Goal: Task Accomplishment & Management: Use online tool/utility

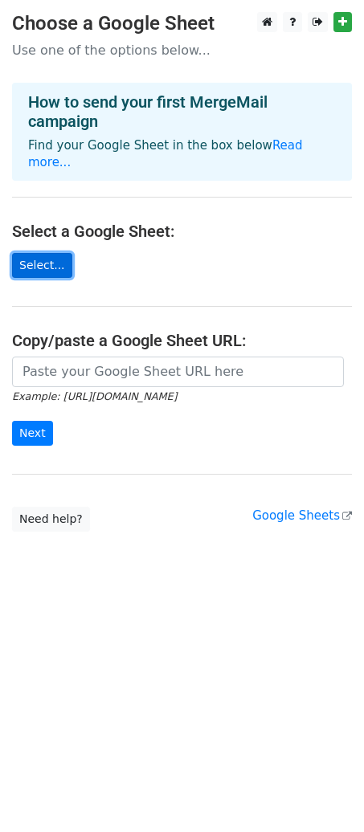
click at [42, 256] on link "Select..." at bounding box center [42, 265] width 60 height 25
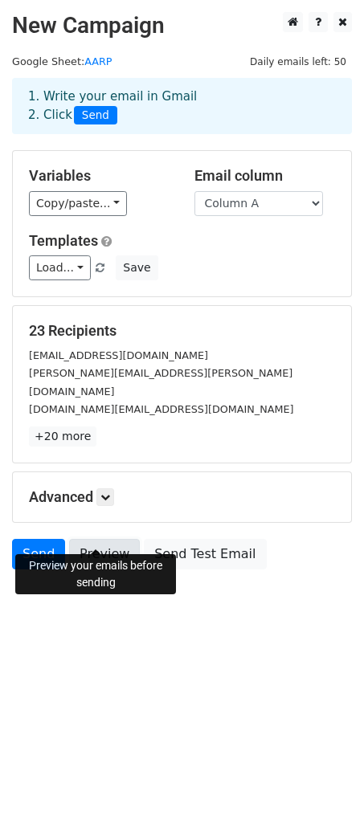
click at [99, 540] on link "Preview" at bounding box center [104, 554] width 71 height 31
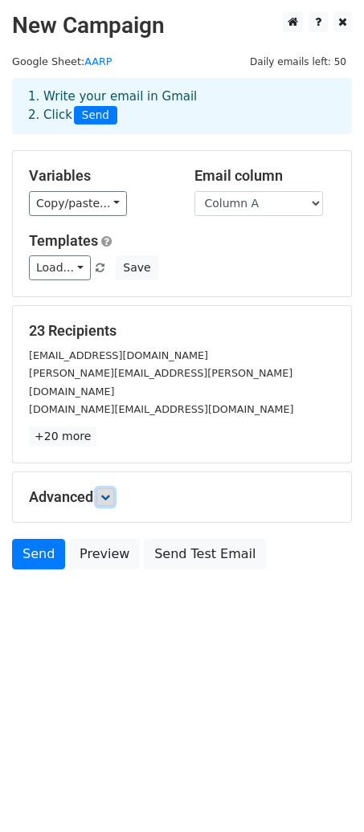
click at [99, 489] on link at bounding box center [105, 498] width 18 height 18
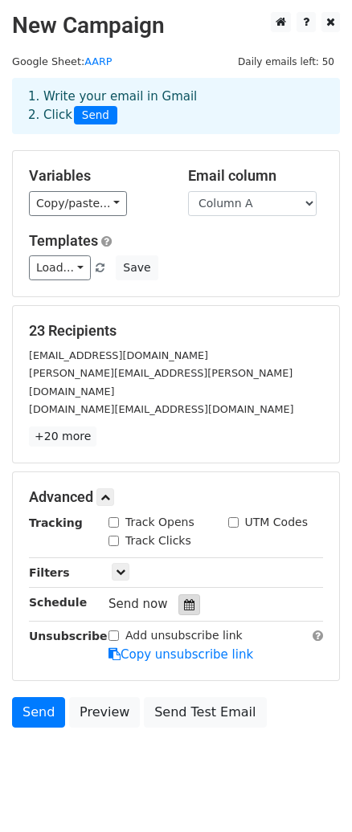
click at [184, 599] on icon at bounding box center [189, 604] width 10 height 11
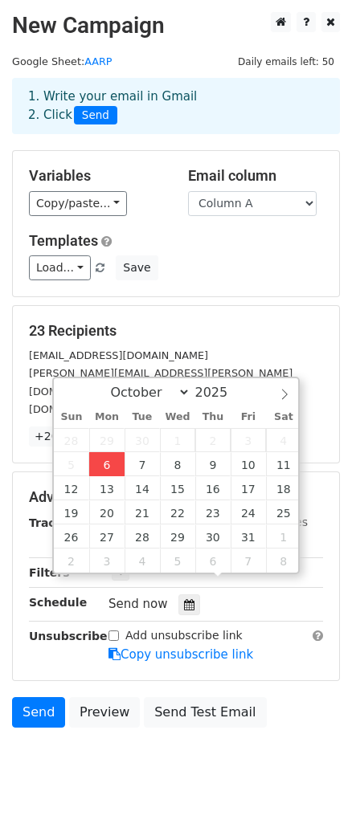
type input "2025-10-06 12:00"
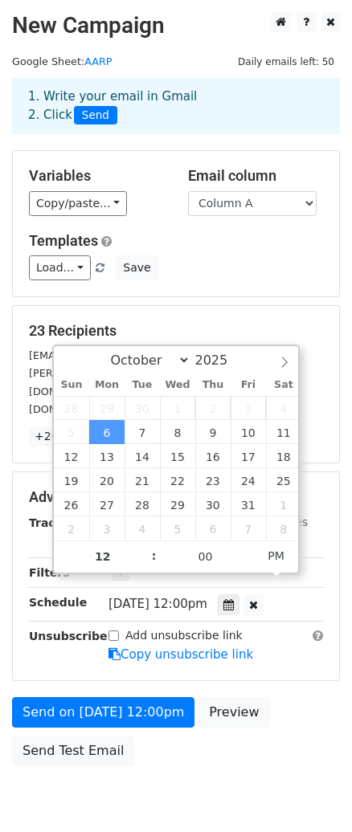
click at [199, 597] on span "Mon, Oct 6, 12:00pm" at bounding box center [157, 604] width 99 height 14
click at [41, 596] on strong "Schedule" at bounding box center [58, 602] width 58 height 13
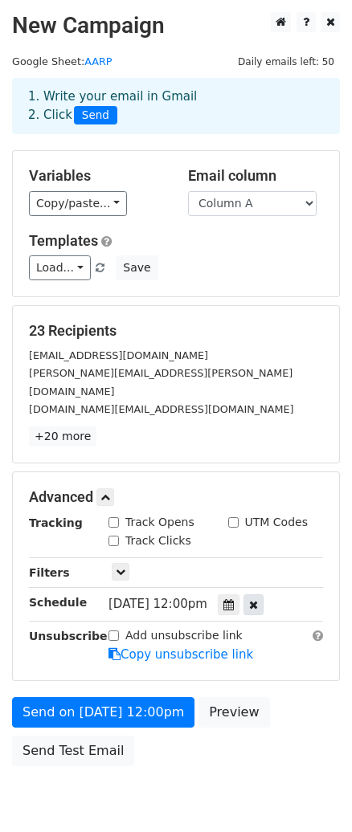
click at [256, 595] on div at bounding box center [253, 605] width 20 height 21
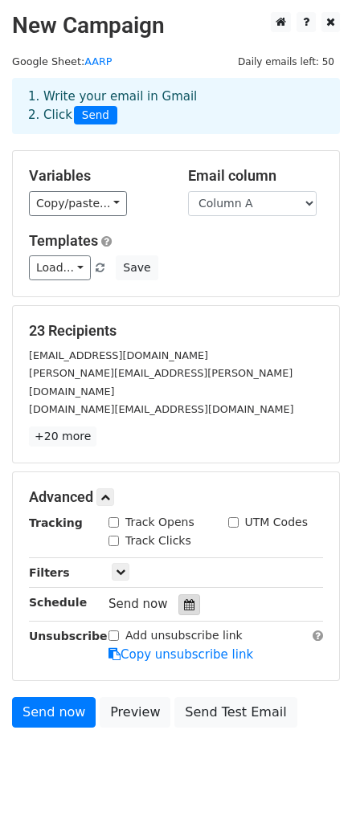
click at [184, 599] on icon at bounding box center [189, 604] width 10 height 11
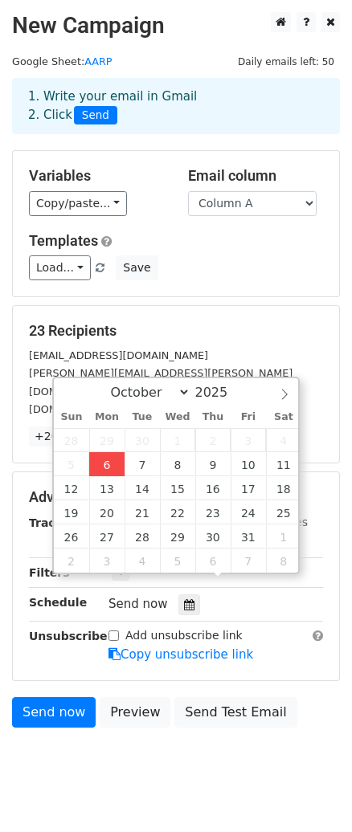
type input "2025-10-06 00:58"
type input "58"
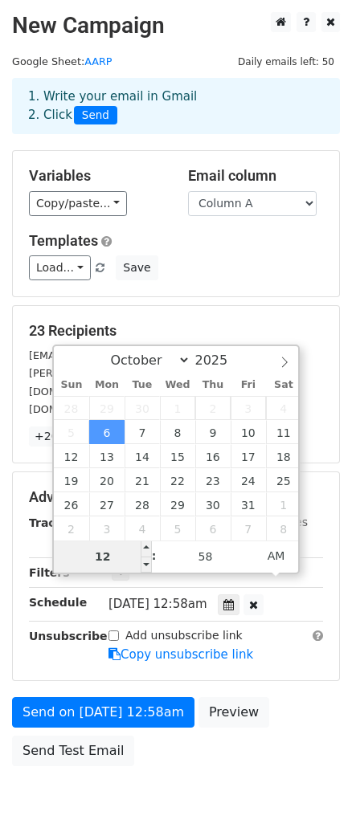
type input "6"
type input "2025-10-06 06:58"
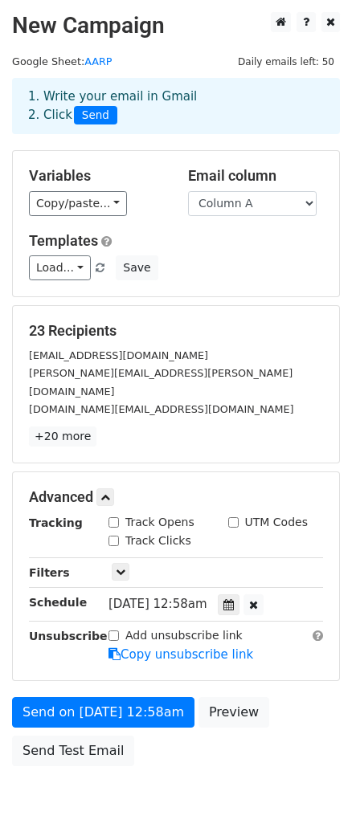
click at [336, 479] on div "Advanced Tracking Track Opens UTM Codes Track Clicks Filters Only include sprea…" at bounding box center [176, 576] width 326 height 208
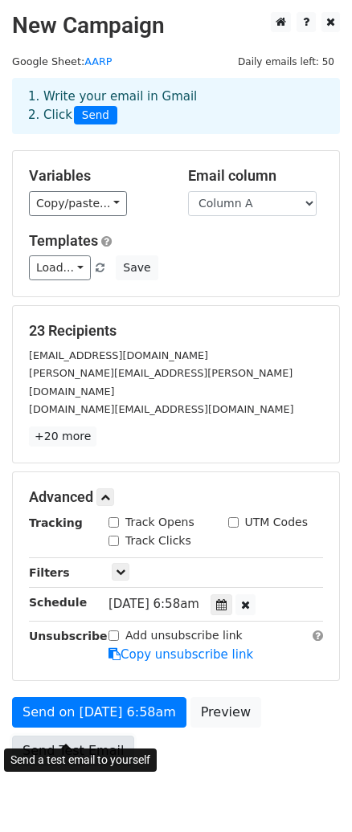
click at [84, 736] on link "Send Test Email" at bounding box center [73, 751] width 122 height 31
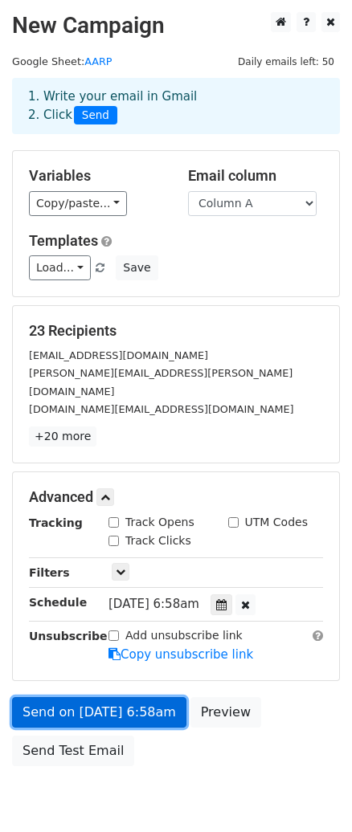
click at [92, 697] on link "Send on Oct 6 at 6:58am" at bounding box center [99, 712] width 174 height 31
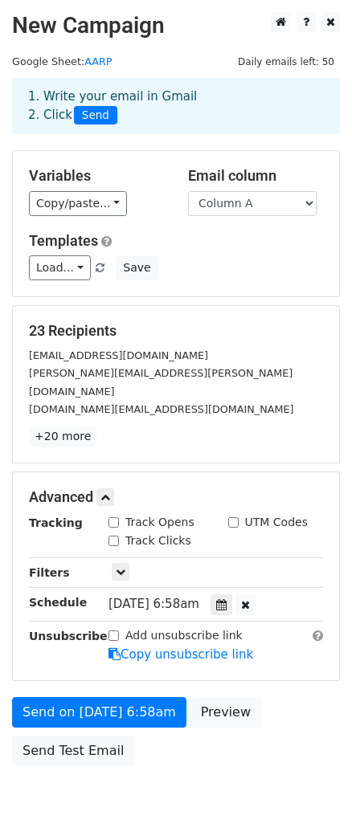
click at [260, 735] on div "Send on Oct 6 at 6:58am Preview Send Test Email" at bounding box center [176, 735] width 352 height 77
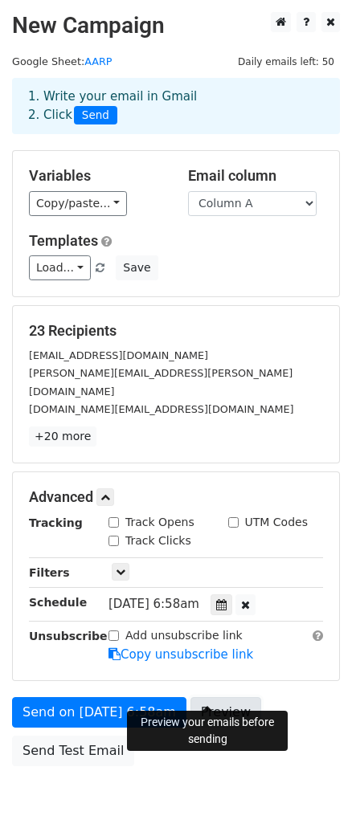
click at [220, 697] on link "Preview" at bounding box center [225, 712] width 71 height 31
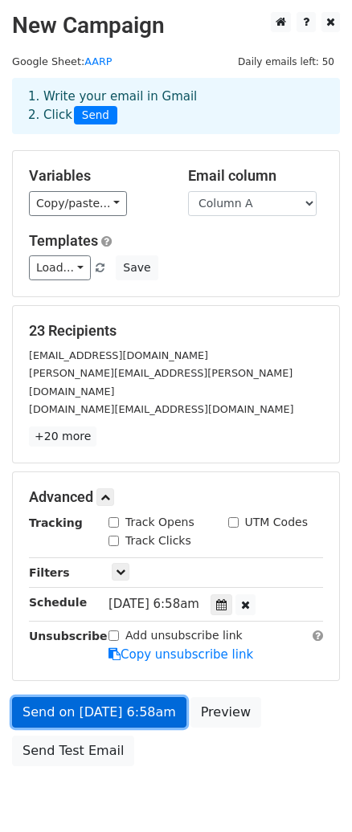
click at [62, 697] on link "Send on Oct 6 at 6:58am" at bounding box center [99, 712] width 174 height 31
click at [47, 697] on link "Send on Oct 6 at 6:58am" at bounding box center [99, 712] width 174 height 31
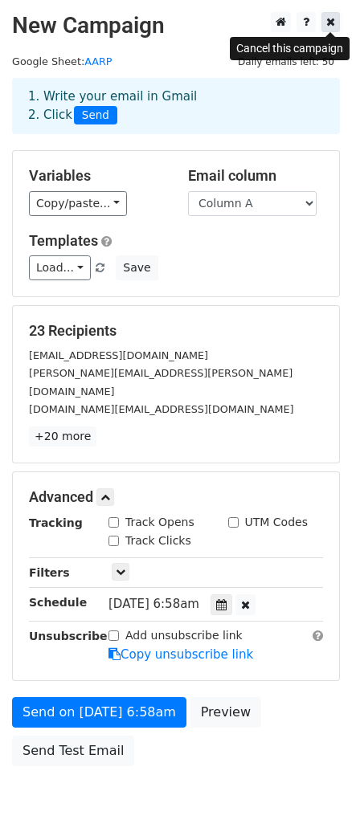
click at [329, 20] on icon at bounding box center [330, 21] width 9 height 11
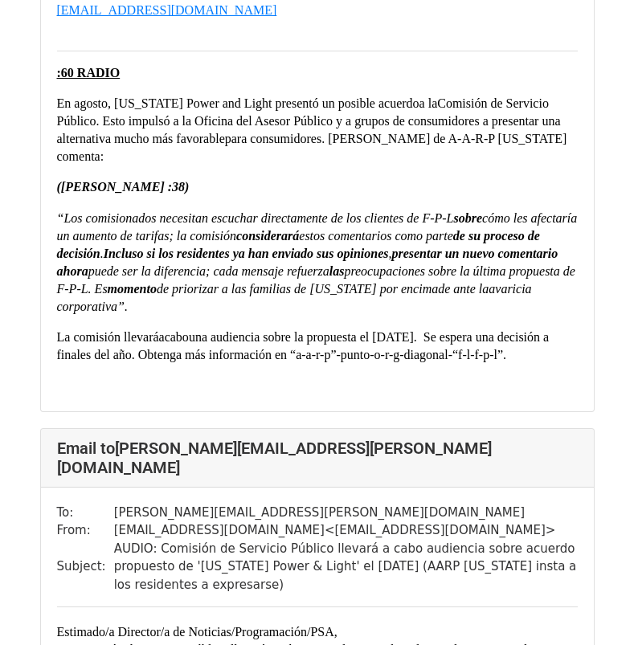
scroll to position [562, 0]
